Goal: Understand process/instructions: Learn how to perform a task or action

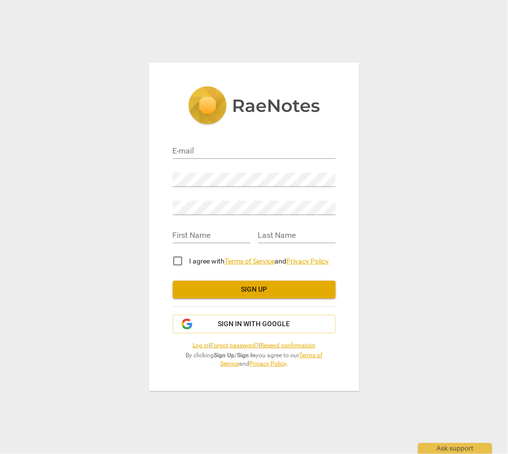
click at [217, 101] on img at bounding box center [254, 106] width 132 height 40
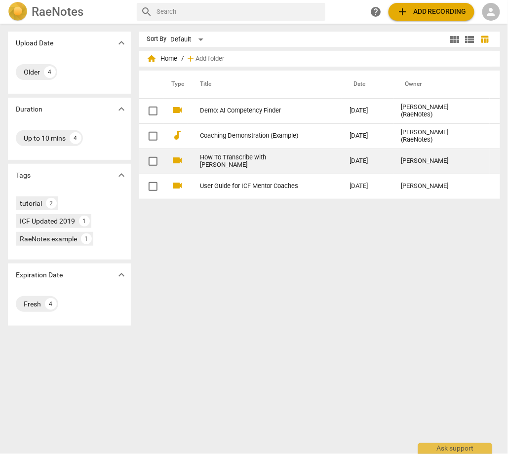
click at [256, 160] on link "How To Transcribe with [PERSON_NAME]" at bounding box center [257, 161] width 114 height 15
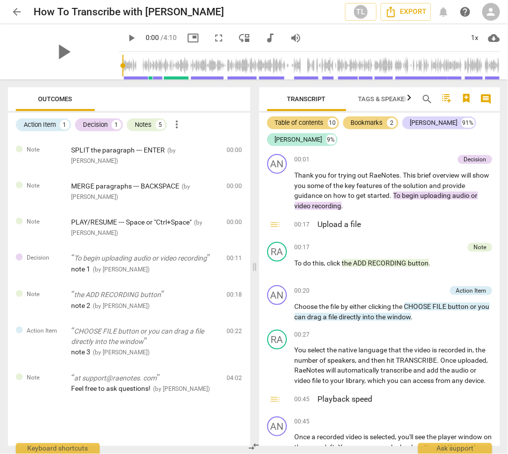
click at [17, 4] on button "arrow_back" at bounding box center [17, 12] width 18 height 18
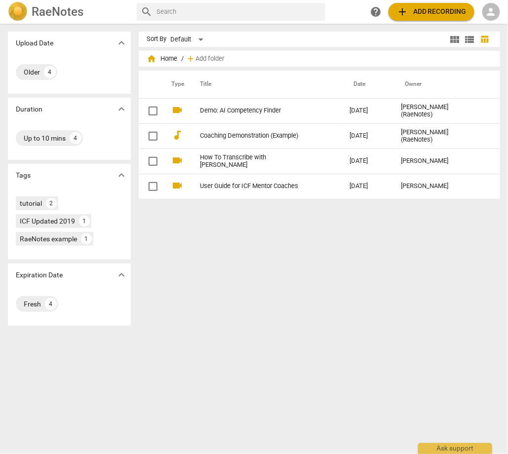
click at [60, 15] on h2 "RaeNotes" at bounding box center [58, 12] width 52 height 14
